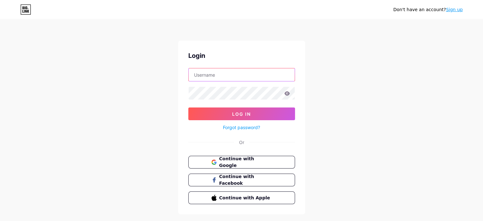
click at [231, 74] on input "text" at bounding box center [242, 74] width 106 height 13
click at [372, 47] on div "Don't have an account? Sign up Login Log In Forgot password? Or Continue with G…" at bounding box center [241, 117] width 483 height 234
click at [234, 75] on input "text" at bounding box center [242, 74] width 106 height 13
type input "[EMAIL_ADDRESS][DOMAIN_NAME]"
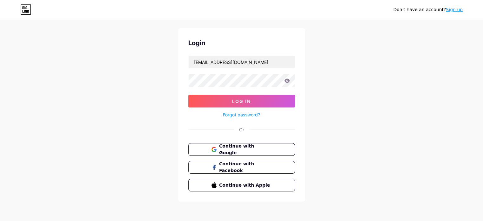
click at [460, 9] on link "Sign up" at bounding box center [454, 9] width 17 height 5
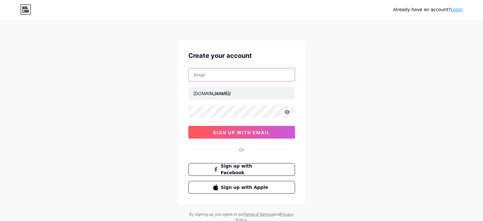
click at [240, 71] on input "text" at bounding box center [242, 74] width 106 height 13
paste input "[EMAIL_ADDRESS][DOMAIN_NAME]"
type input "[EMAIL_ADDRESS][DOMAIN_NAME]"
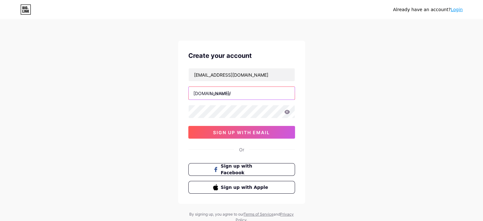
click at [238, 90] on input "text" at bounding box center [242, 93] width 106 height 13
type input "2354"
click at [235, 93] on input "2354" at bounding box center [242, 93] width 106 height 13
type input "خ"
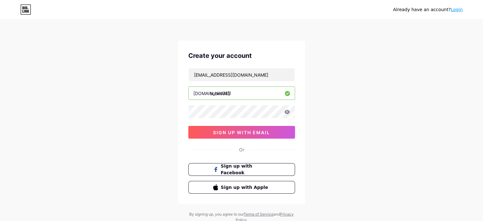
type input "socks345"
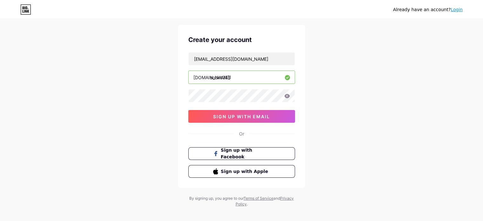
scroll to position [22, 0]
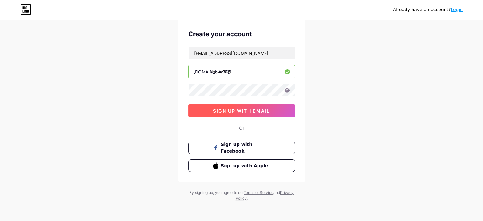
click at [237, 108] on span "sign up with email" at bounding box center [241, 110] width 57 height 5
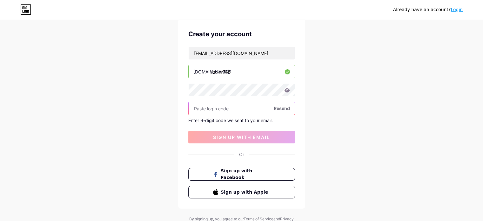
paste input "611180"
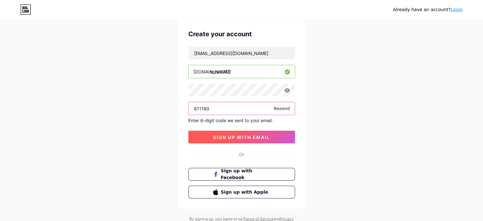
type input "611180"
click at [266, 137] on span "sign up with email" at bounding box center [241, 136] width 57 height 5
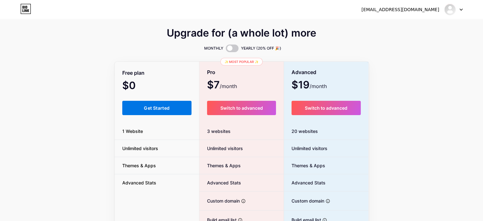
click at [154, 110] on span "Get Started" at bounding box center [157, 107] width 26 height 5
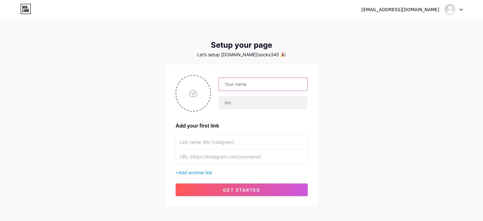
click at [294, 82] on input "text" at bounding box center [263, 84] width 88 height 13
type input "urfavsocks"
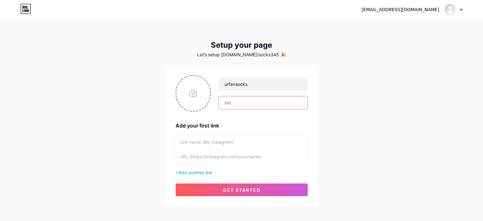
click at [236, 103] on input "text" at bounding box center [263, 102] width 88 height 13
type input "جوارب"
click at [210, 140] on input "text" at bounding box center [242, 142] width 124 height 14
click at [213, 154] on input "text" at bounding box center [242, 156] width 124 height 14
click at [210, 170] on span "Add another link" at bounding box center [196, 172] width 34 height 5
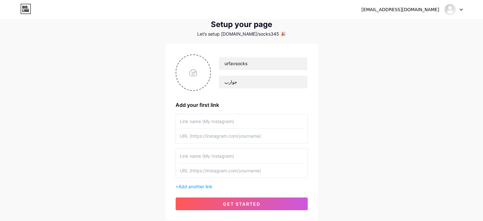
scroll to position [32, 0]
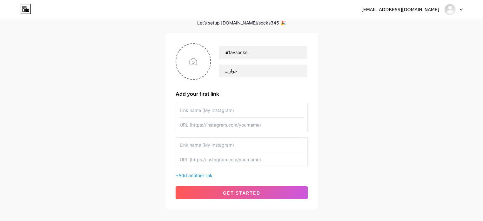
click at [227, 112] on input "text" at bounding box center [242, 110] width 124 height 14
drag, startPoint x: 224, startPoint y: 119, endPoint x: 224, endPoint y: 125, distance: 5.4
click at [224, 119] on input "text" at bounding box center [242, 125] width 124 height 14
paste input "[URL][DOMAIN_NAME]"
type input "[URL][DOMAIN_NAME]"
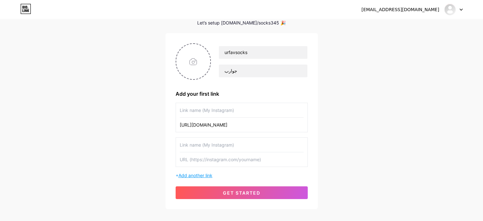
click at [193, 172] on span "Add another link" at bounding box center [196, 174] width 34 height 5
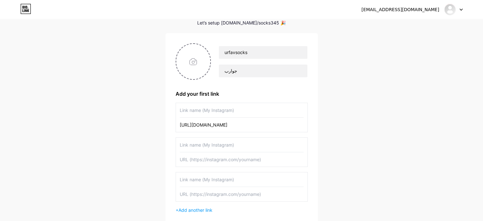
click at [231, 112] on input "text" at bounding box center [242, 110] width 124 height 14
type input "جوارب"
click at [203, 130] on input "[URL][DOMAIN_NAME]" at bounding box center [242, 125] width 124 height 14
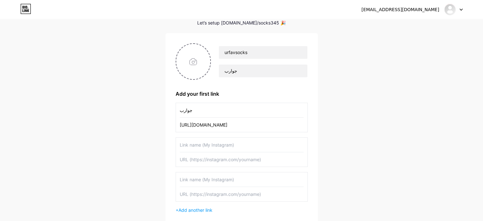
paste input "categories/900669/socks"
type input "[URL][DOMAIN_NAME]"
click at [210, 142] on input "text" at bounding box center [242, 145] width 124 height 14
type input "شراب نسائي"
click at [216, 159] on input "text" at bounding box center [242, 159] width 124 height 14
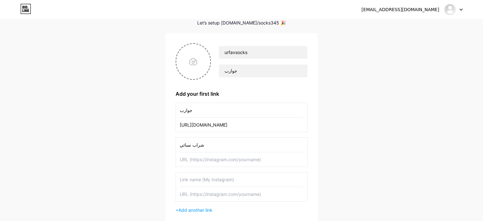
paste input "[URL][DOMAIN_NAME]"
type input "[URL][DOMAIN_NAME]"
click at [221, 177] on input "text" at bounding box center [242, 179] width 124 height 14
type input "جوارب رجالي"
click at [238, 193] on input "text" at bounding box center [242, 194] width 124 height 14
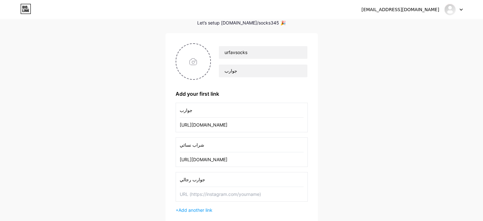
paste input "[URL][DOMAIN_NAME]"
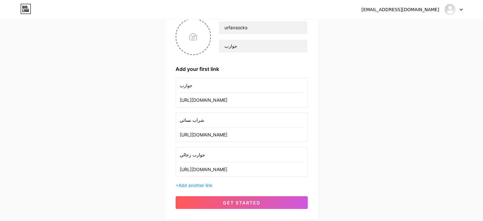
scroll to position [95, 0]
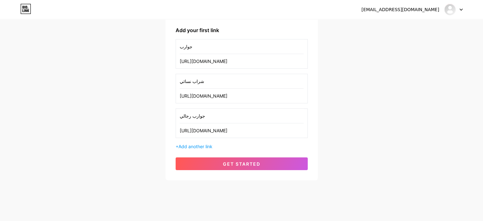
type input "[URL][DOMAIN_NAME]"
click at [211, 145] on span "Add another link" at bounding box center [196, 146] width 34 height 5
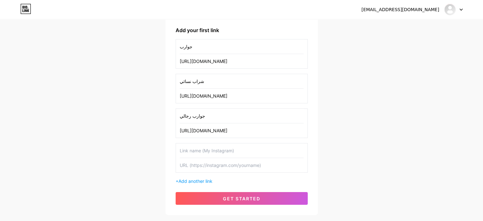
click at [201, 148] on input "text" at bounding box center [242, 150] width 124 height 14
paste input "شراب طويل"
type input "شراب طويل"
click at [249, 162] on input "text" at bounding box center [242, 165] width 124 height 14
paste input "[URL][DOMAIN_NAME]"
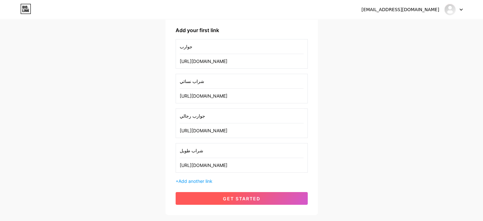
type input "[URL][DOMAIN_NAME]"
click at [239, 192] on button "get started" at bounding box center [242, 198] width 132 height 13
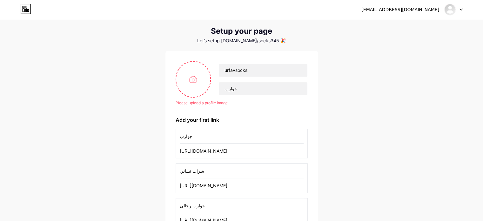
scroll to position [0, 0]
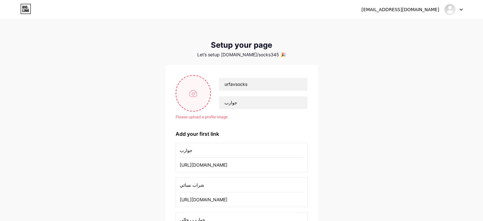
click at [193, 94] on input "file" at bounding box center [193, 93] width 34 height 35
type input "C:\fakepath\2fb160ac-8296-4bcd-9a4e-a1bf6808b386-200x (2).png"
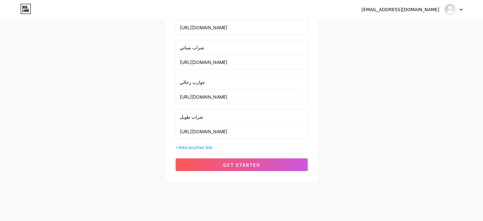
scroll to position [134, 0]
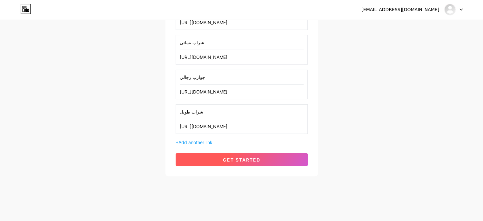
click at [286, 159] on button "get started" at bounding box center [242, 159] width 132 height 13
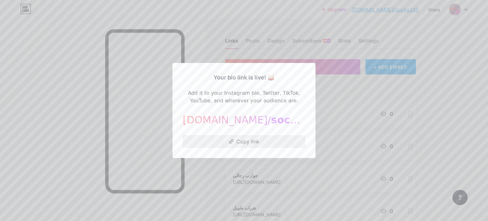
click at [261, 144] on button "Copy link" at bounding box center [244, 141] width 123 height 13
click at [241, 142] on button "Copy link" at bounding box center [244, 141] width 123 height 13
